Goal: Transaction & Acquisition: Purchase product/service

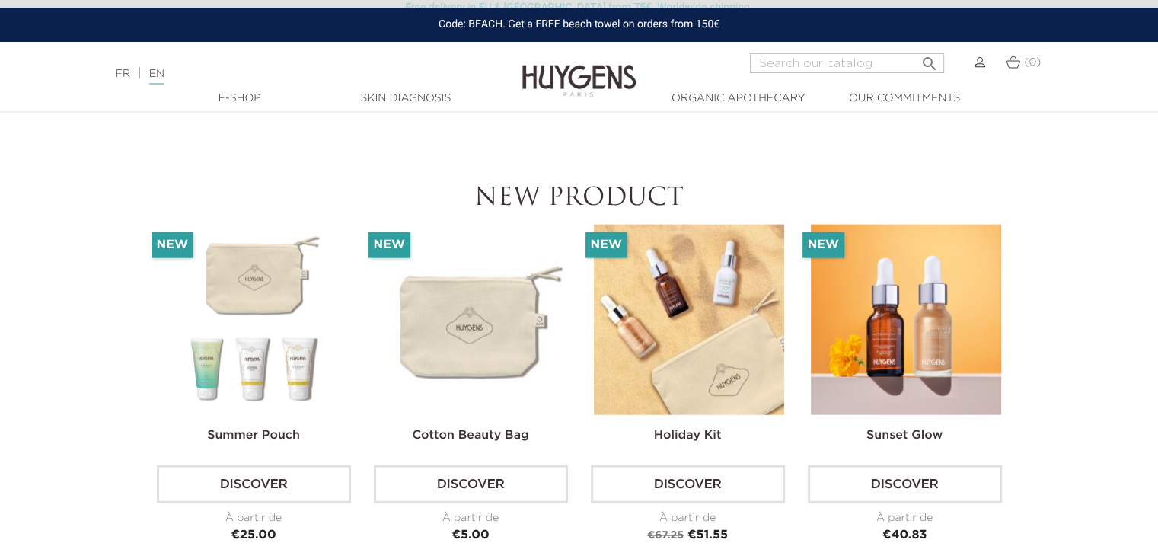
scroll to position [3426, 0]
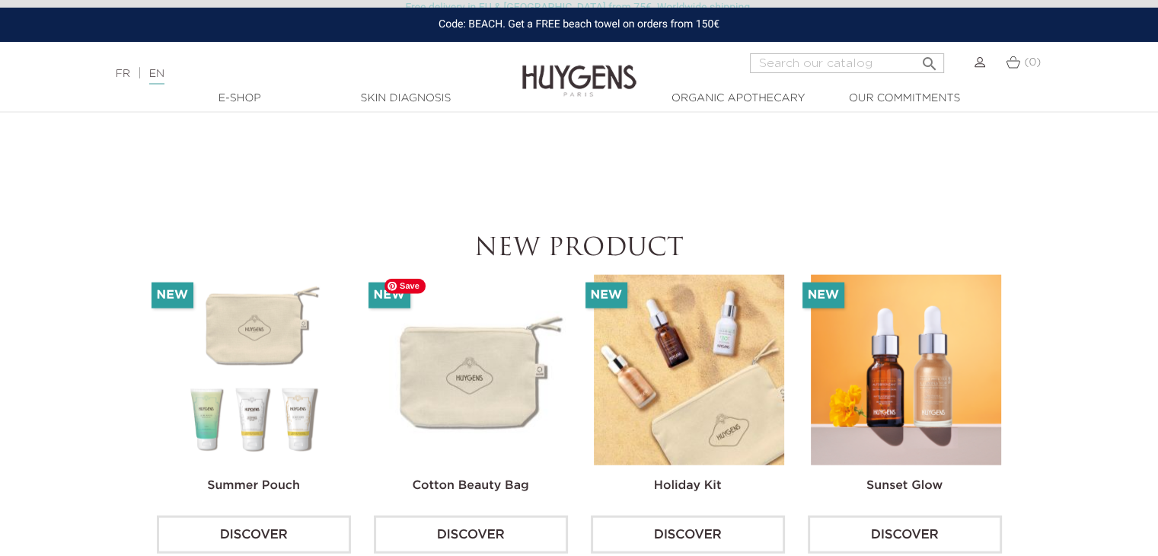
click at [463, 360] on img at bounding box center [472, 370] width 190 height 190
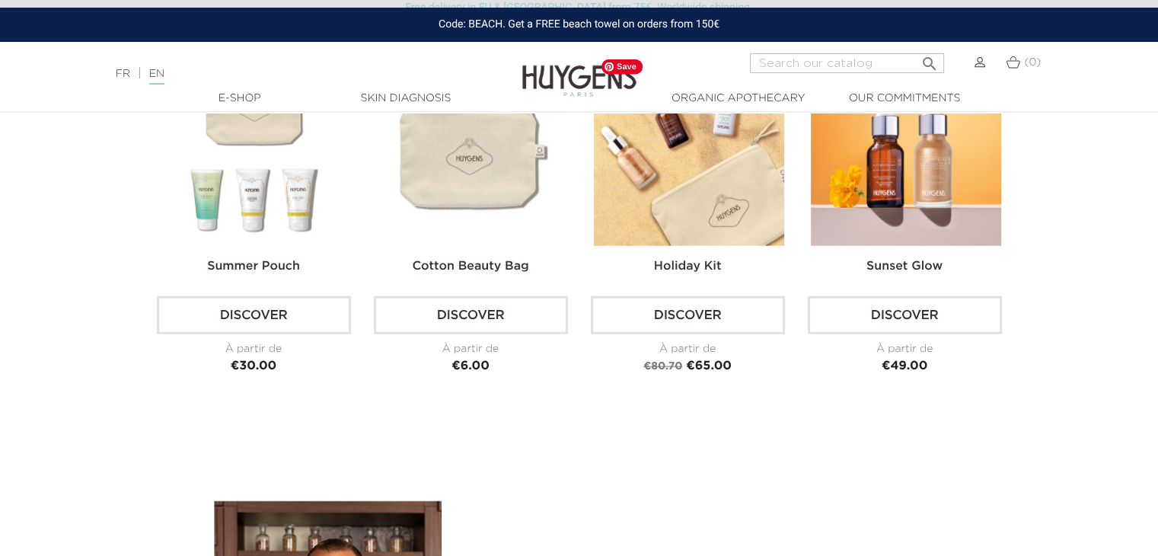
scroll to position [3654, 0]
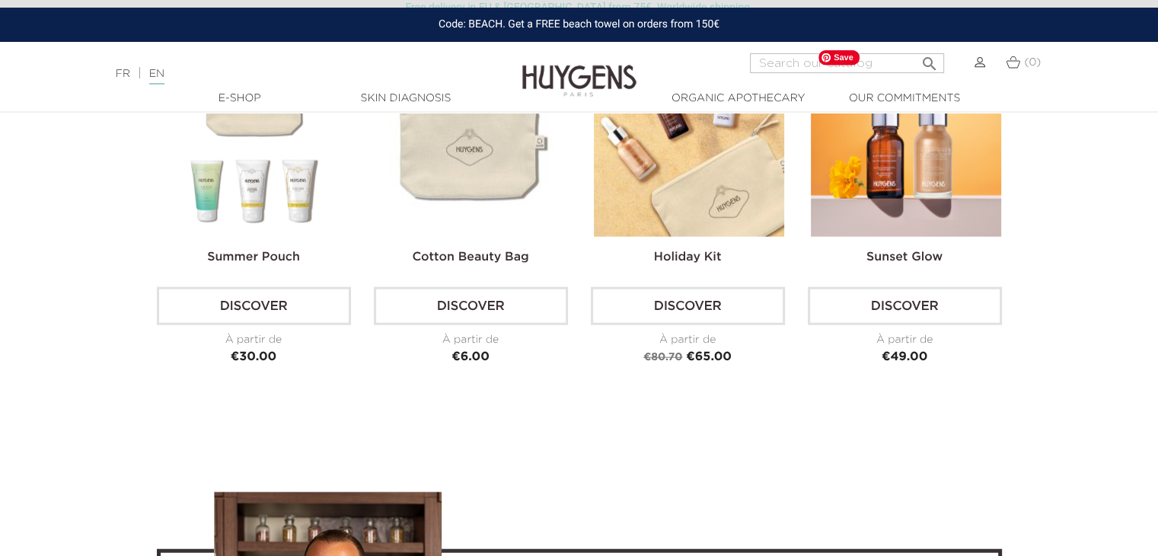
click at [938, 177] on img at bounding box center [906, 141] width 190 height 190
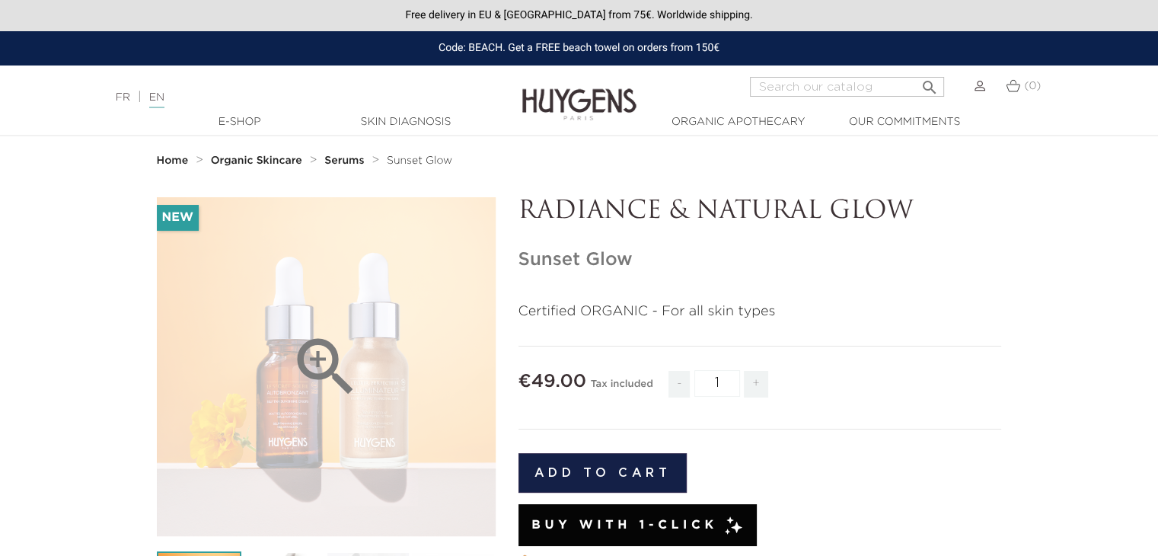
click at [350, 314] on div "" at bounding box center [326, 366] width 339 height 339
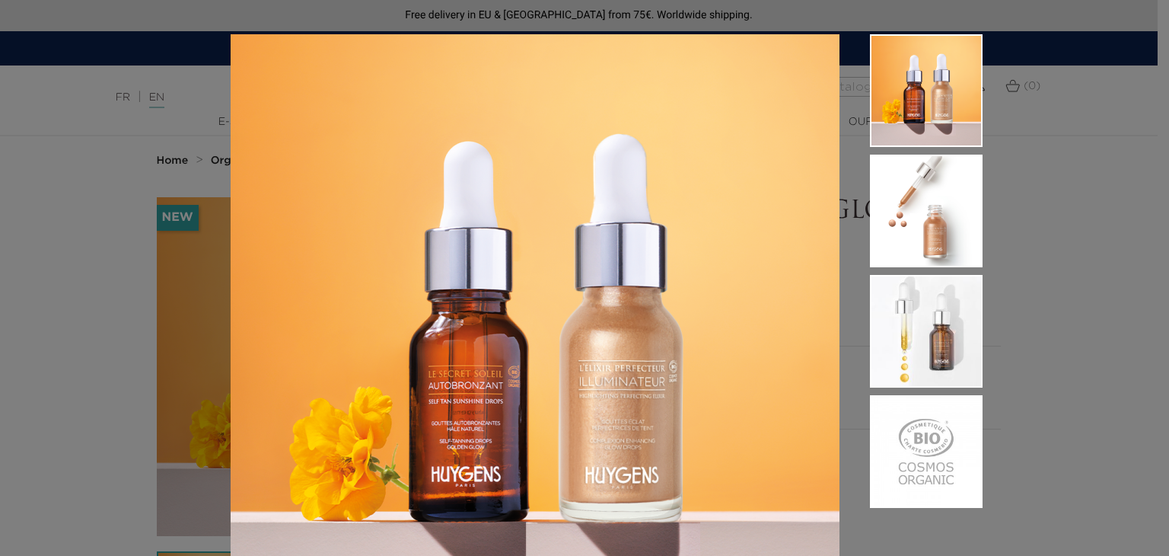
click at [1099, 293] on div "Certified ORGANIC - For all skin types" at bounding box center [584, 278] width 1169 height 556
